Goal: Task Accomplishment & Management: Manage account settings

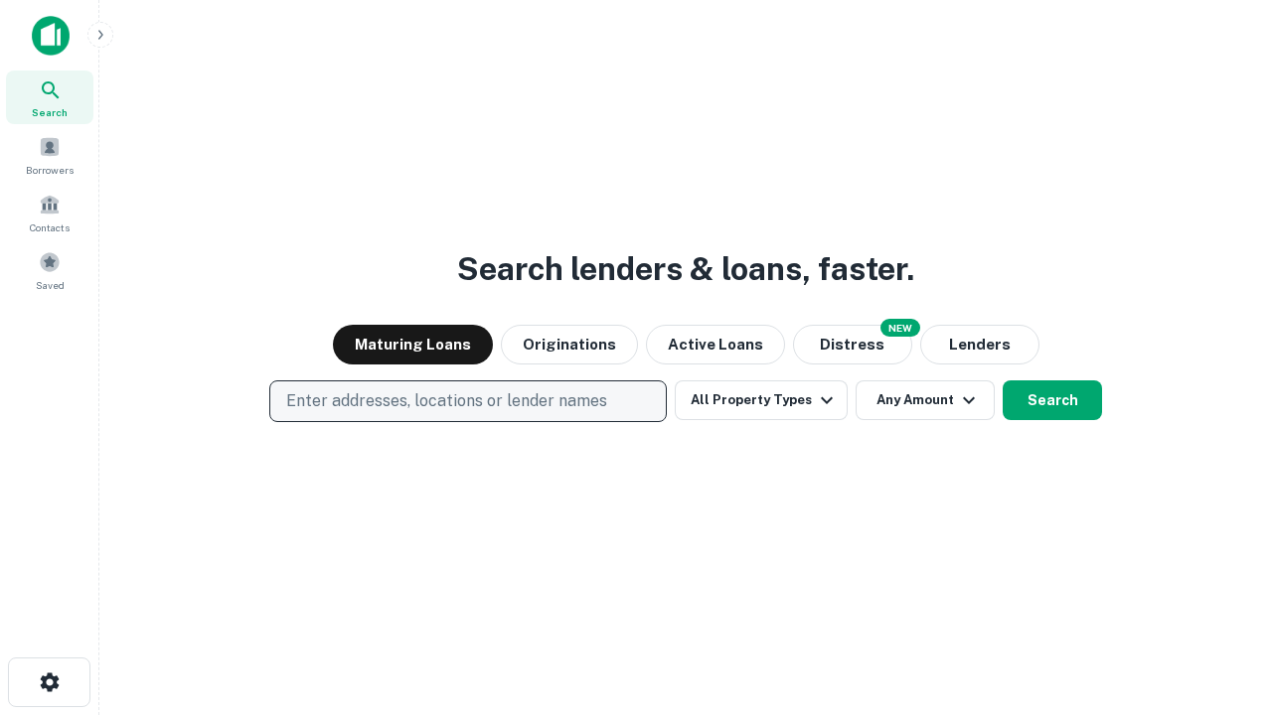
click at [467, 401] on p "Enter addresses, locations or lender names" at bounding box center [446, 402] width 321 height 24
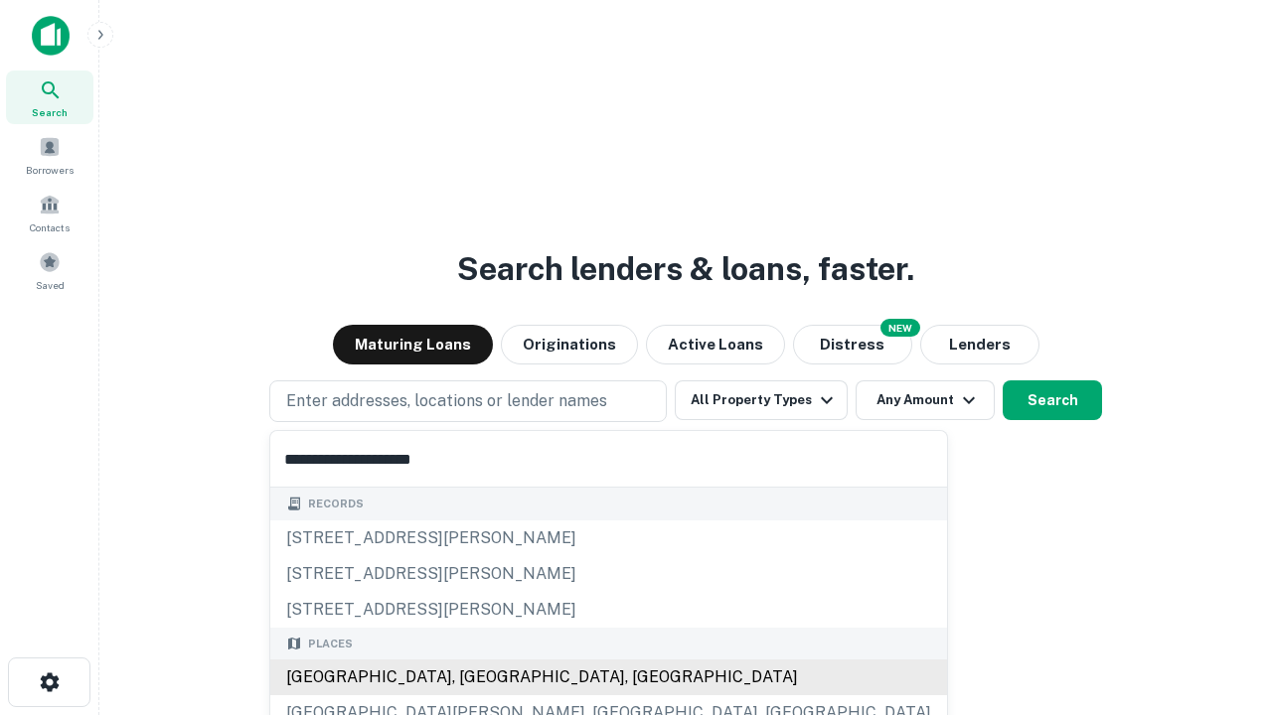
click at [475, 678] on div "[GEOGRAPHIC_DATA], [GEOGRAPHIC_DATA], [GEOGRAPHIC_DATA]" at bounding box center [608, 678] width 677 height 36
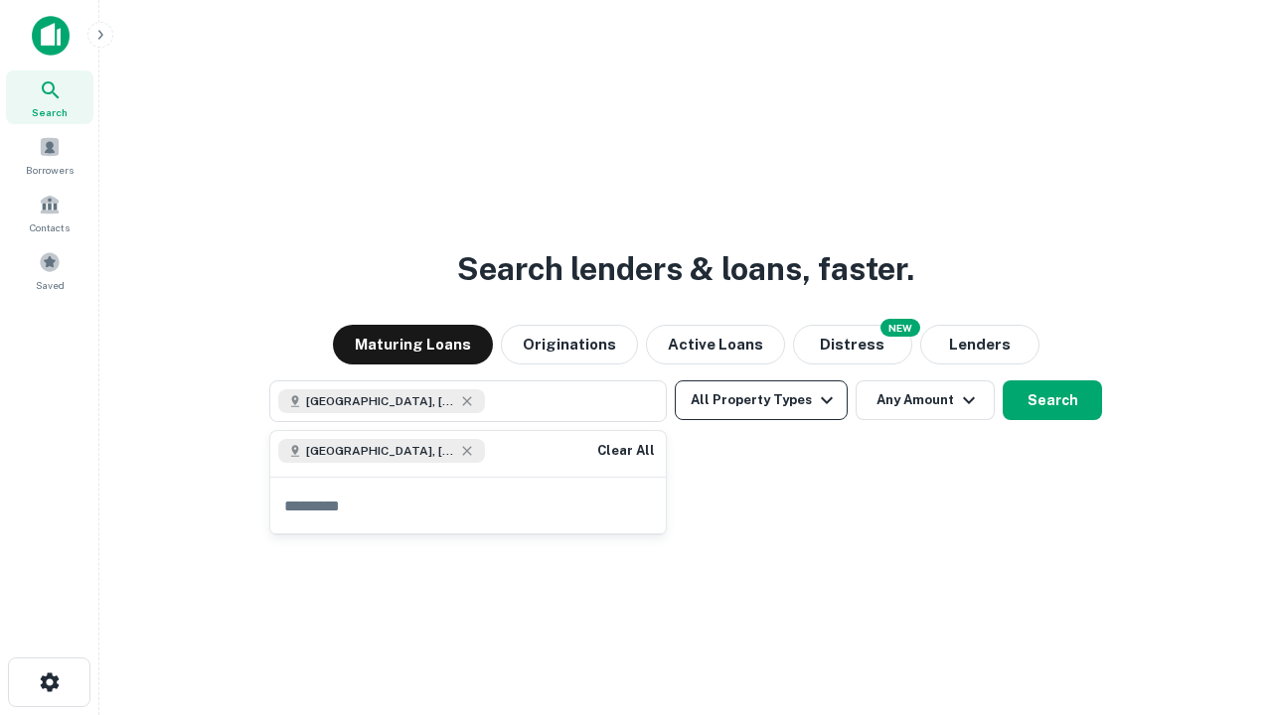
click at [761, 400] on button "All Property Types" at bounding box center [761, 401] width 173 height 40
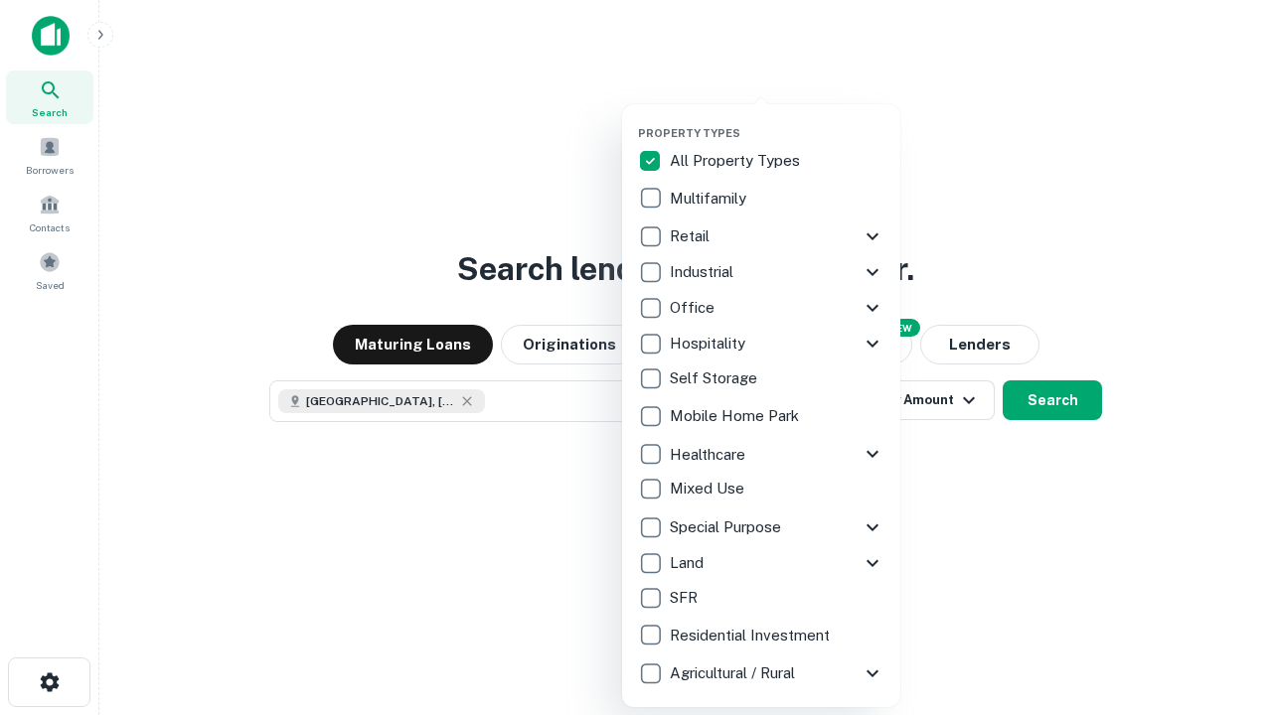
click at [777, 120] on button "button" at bounding box center [777, 120] width 278 height 1
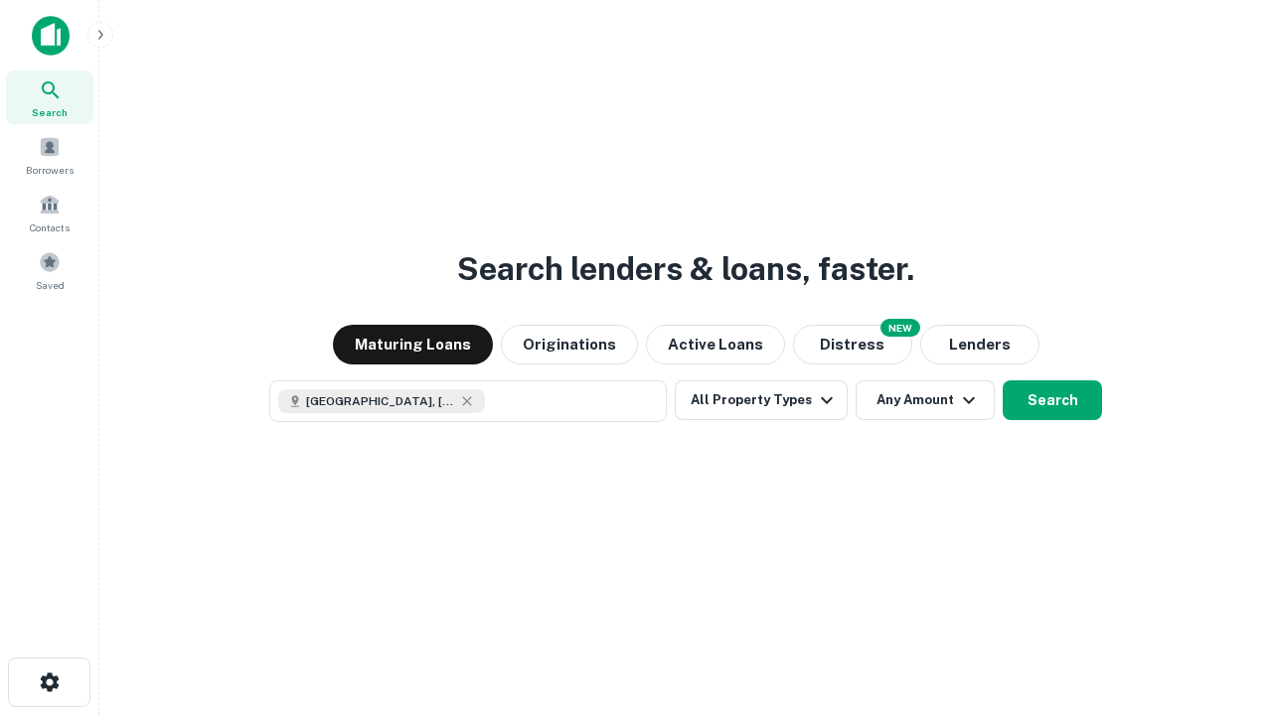
scroll to position [32, 0]
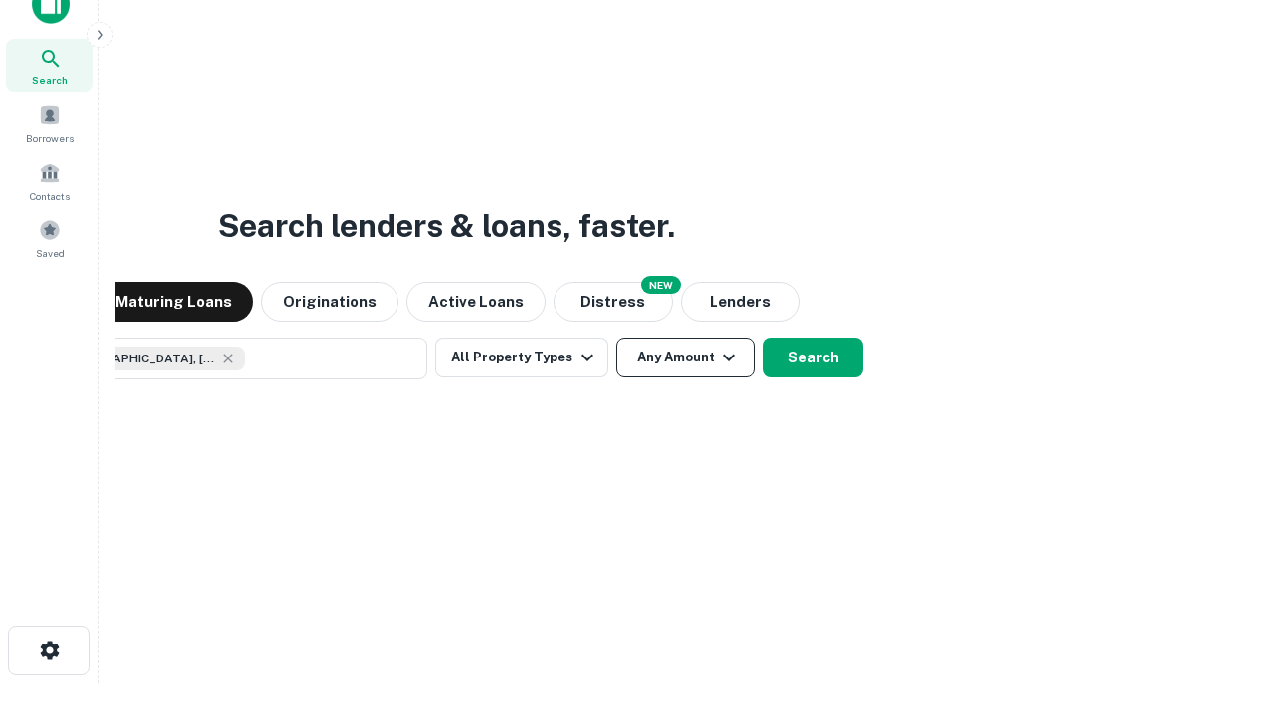
click at [616, 338] on button "Any Amount" at bounding box center [685, 358] width 139 height 40
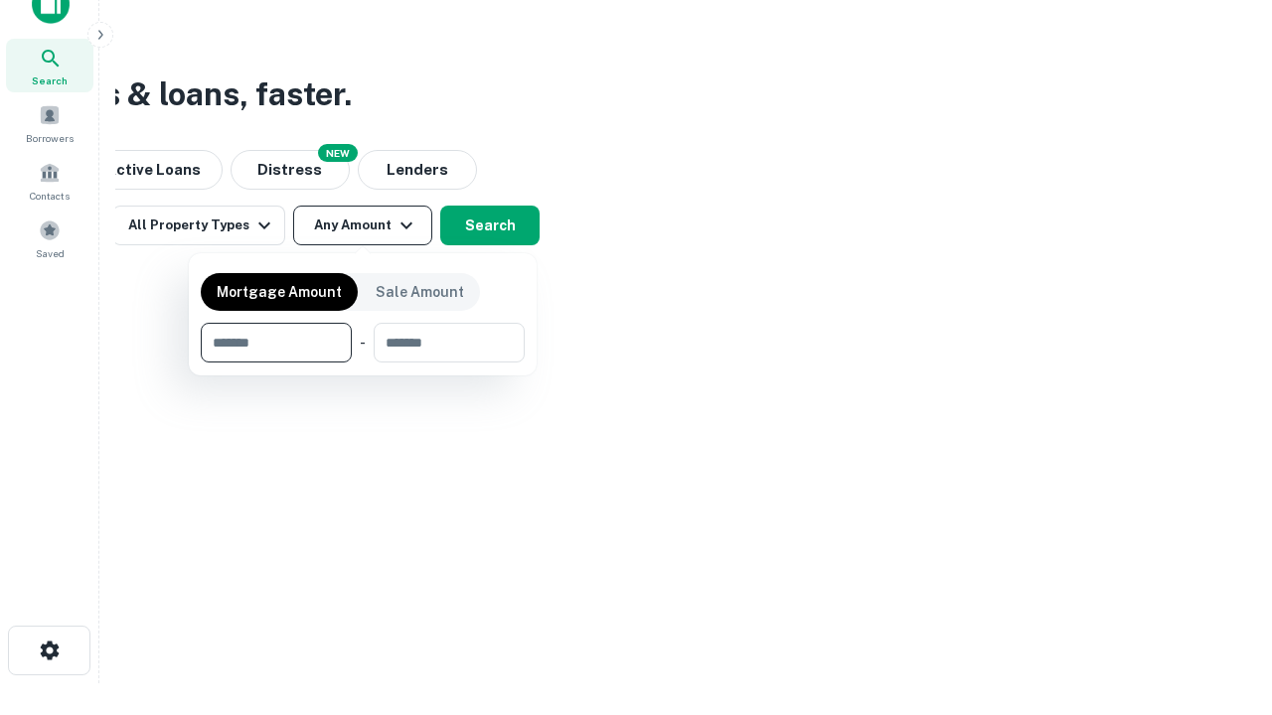
type input "*******"
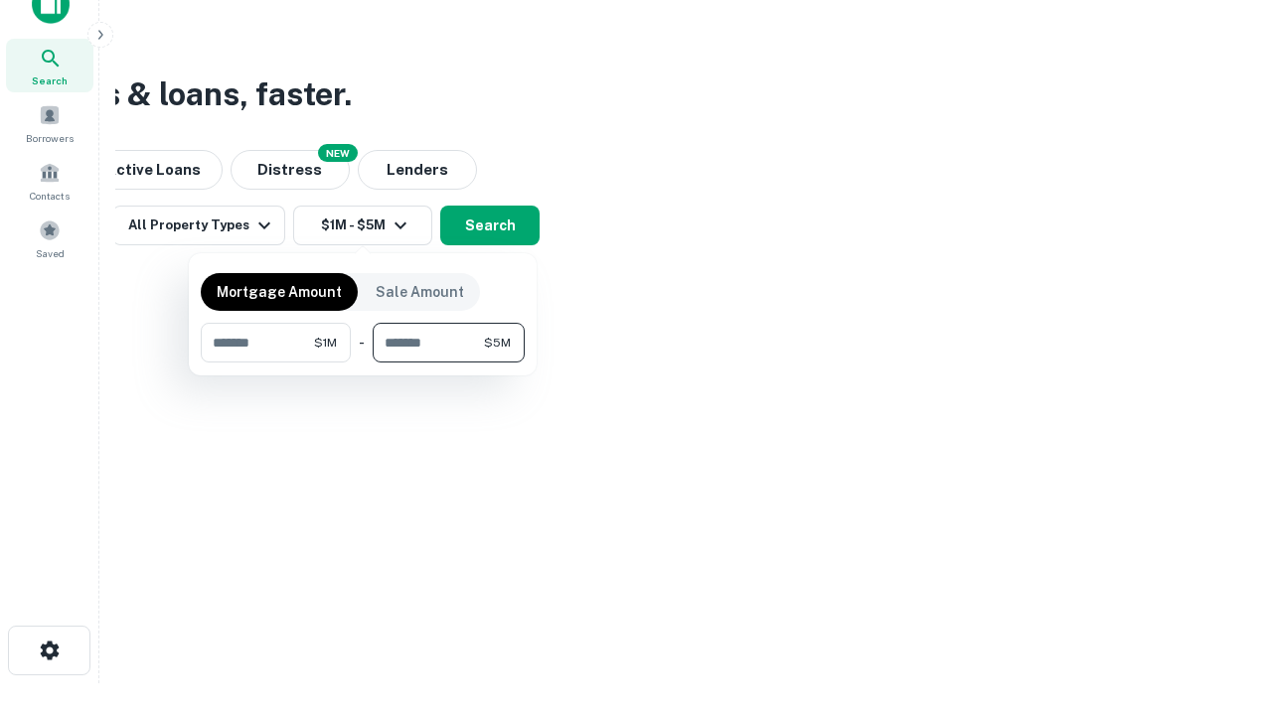
type input "*******"
click at [363, 363] on button "button" at bounding box center [363, 363] width 324 height 1
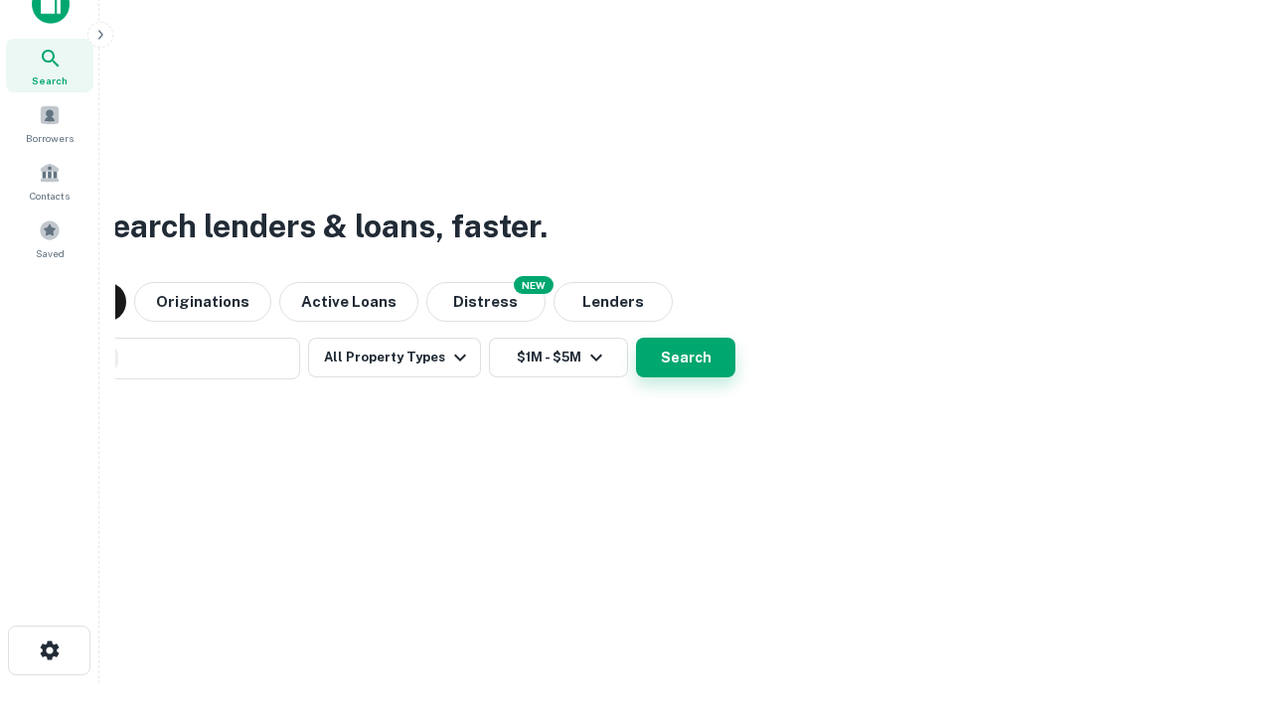
click at [636, 338] on button "Search" at bounding box center [685, 358] width 99 height 40
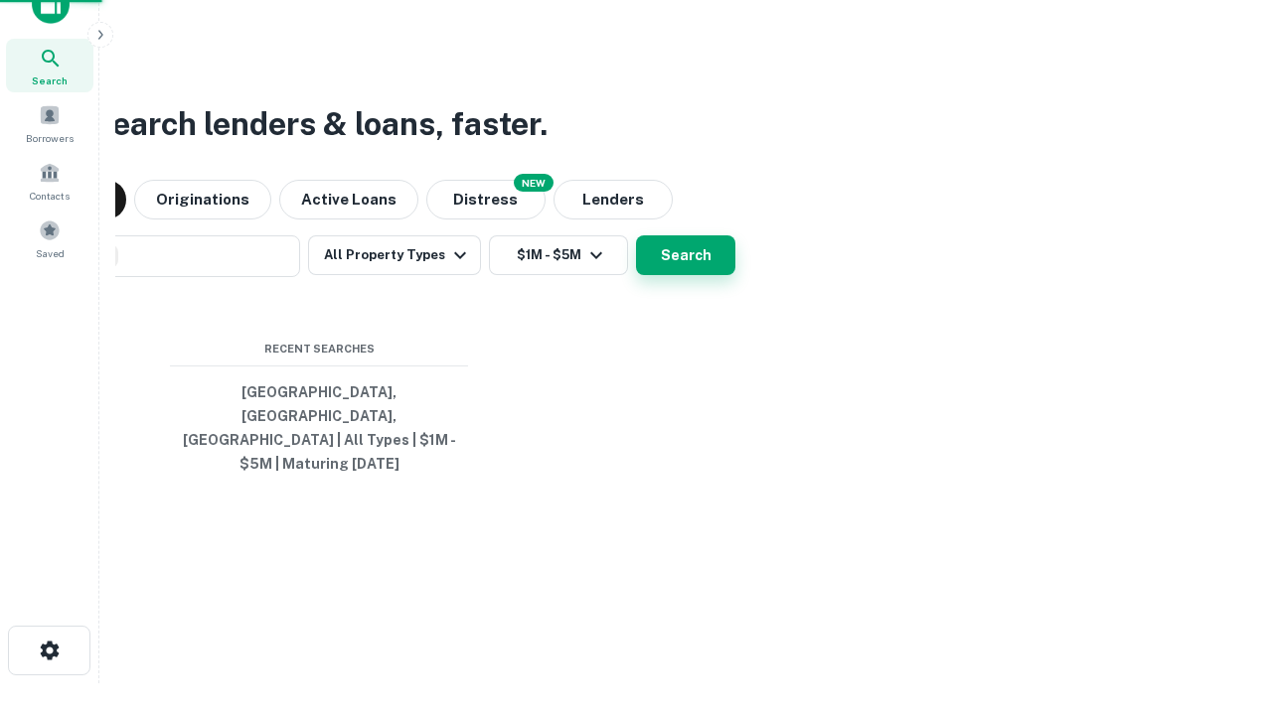
scroll to position [65, 562]
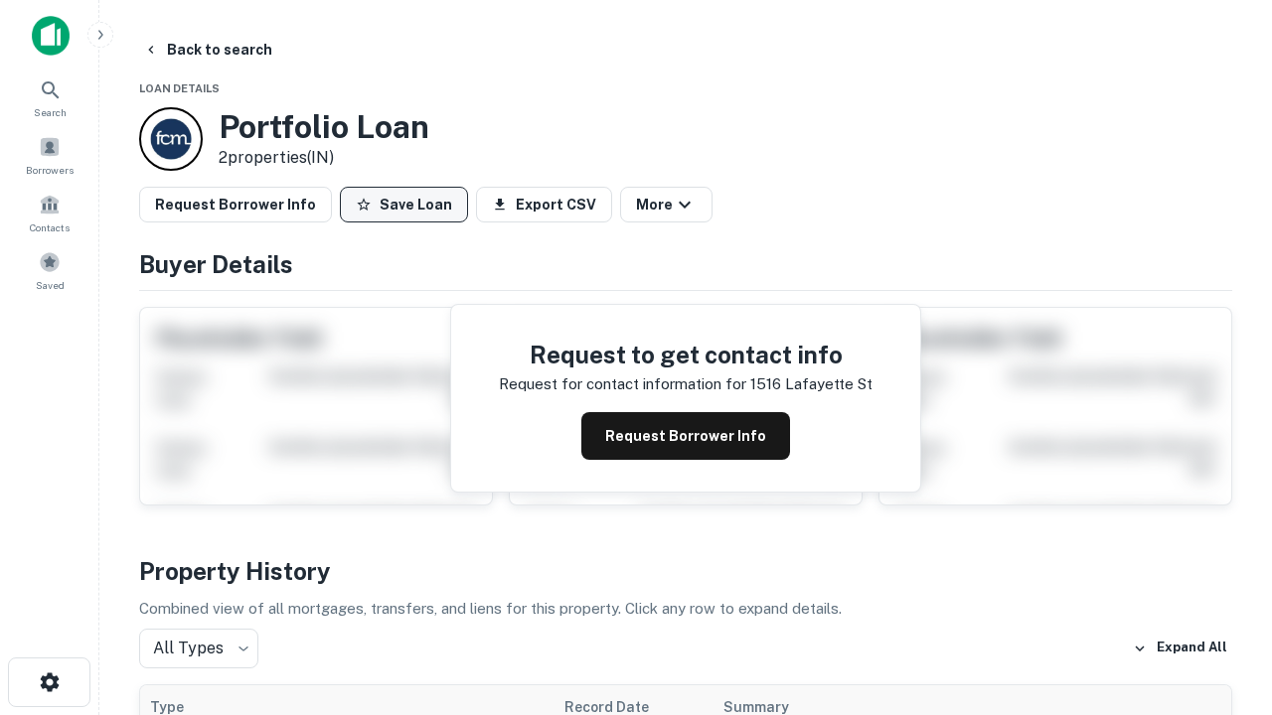
click at [403, 205] on button "Save Loan" at bounding box center [404, 205] width 128 height 36
click at [408, 205] on button "Loan Saved" at bounding box center [408, 205] width 137 height 36
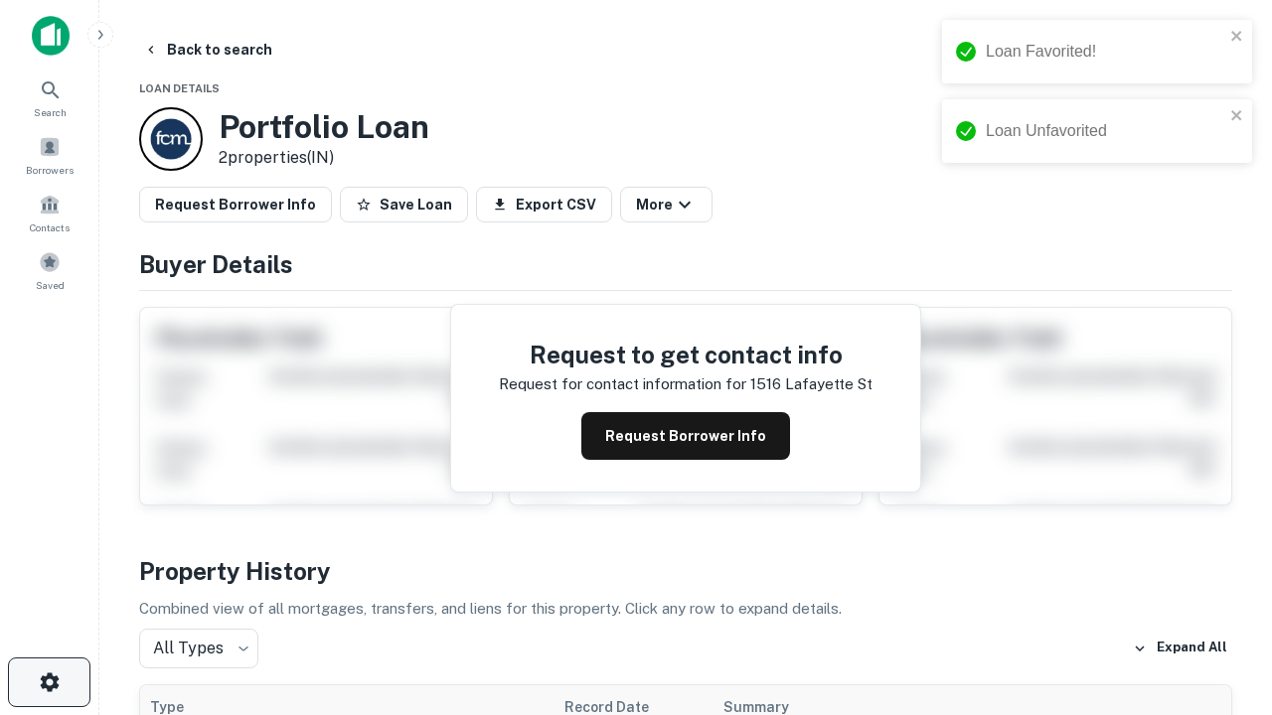
click at [49, 683] on icon "button" at bounding box center [50, 683] width 24 height 24
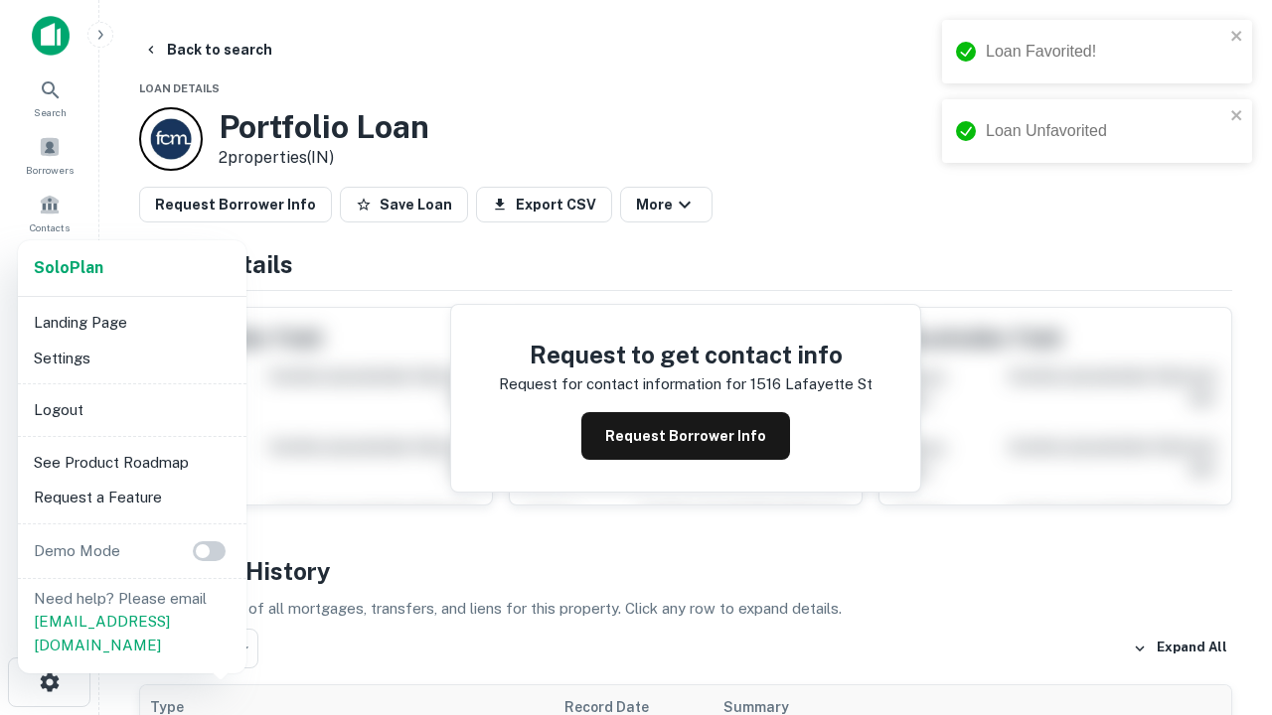
click at [131, 409] on li "Logout" at bounding box center [132, 410] width 213 height 36
